Goal: Transaction & Acquisition: Purchase product/service

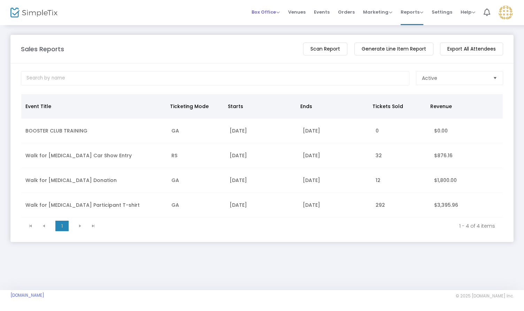
click at [271, 11] on span "Box Office" at bounding box center [265, 12] width 28 height 7
click at [275, 25] on li "Sell Tickets" at bounding box center [276, 23] width 50 height 14
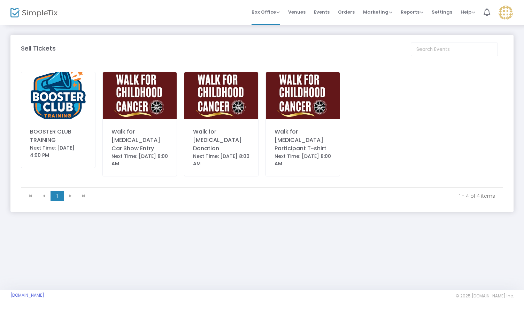
click at [144, 104] on img at bounding box center [140, 95] width 74 height 47
